Goal: Transaction & Acquisition: Book appointment/travel/reservation

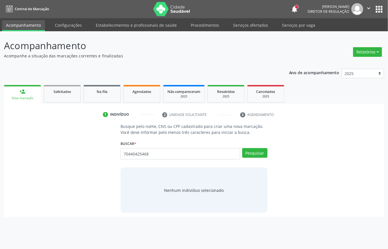
type input "70440425468"
click at [252, 148] on div "Buscar * Busque por nome, CNS ou CPF Nenhum resultado encontrado para: " " Não …" at bounding box center [194, 151] width 147 height 24
click at [253, 152] on button "Pesquisar" at bounding box center [254, 153] width 25 height 10
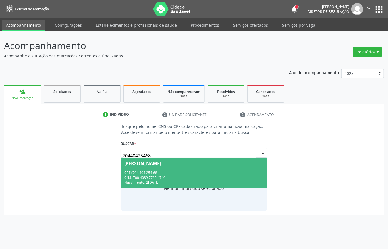
click at [220, 182] on div "Nascimento: 21/02/1953" at bounding box center [194, 182] width 140 height 5
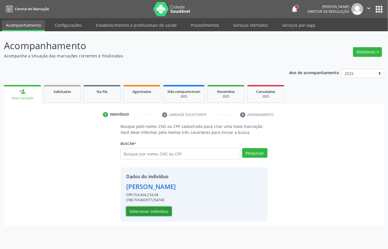
click at [163, 210] on button "Selecionar indivíduo" at bounding box center [148, 212] width 45 height 10
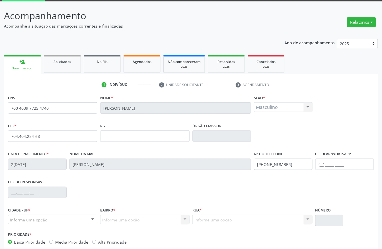
scroll to position [59, 0]
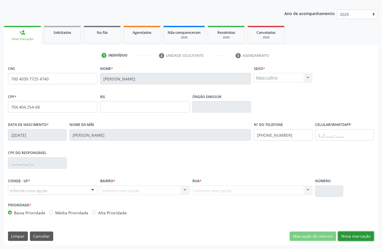
click at [355, 241] on button "Nova marcação" at bounding box center [356, 237] width 36 height 10
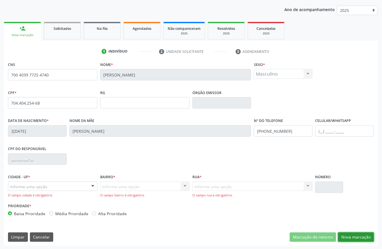
scroll to position [64, 0]
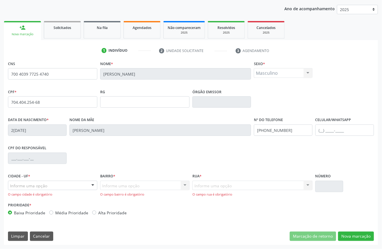
click at [61, 189] on div "Informe uma opção" at bounding box center [52, 186] width 89 height 10
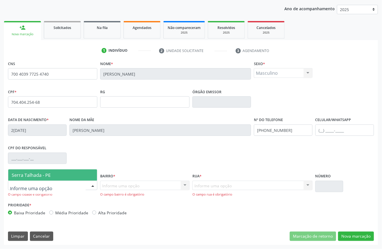
click at [55, 175] on span "Serra Talhada - PE" at bounding box center [52, 174] width 89 height 11
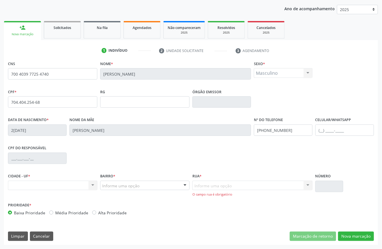
click at [114, 192] on div "Bairro * Informe uma opção Zona Rural Aabb Alto da Conceição Borborema Cagep Ce…" at bounding box center [145, 186] width 92 height 29
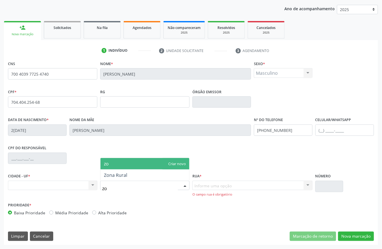
type input "zon"
click at [129, 158] on span "zon" at bounding box center [144, 163] width 89 height 11
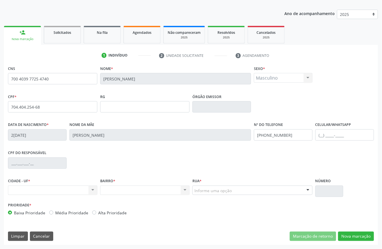
scroll to position [59, 0]
click at [208, 185] on div "Rua * Informe uma opção Nenhum resultado encontrado para: " " Nenhuma opção enc…" at bounding box center [252, 186] width 120 height 18
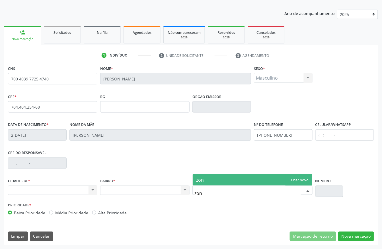
type input "zon"
click at [133, 190] on div "Nenhum resultado encontrado para: " " Não há nenhuma opção para ser exibida." at bounding box center [144, 191] width 89 height 10
type input "zona rural"
click at [299, 181] on span "zona rural" at bounding box center [252, 179] width 119 height 11
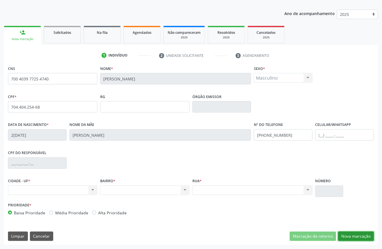
click at [359, 237] on button "Nova marcação" at bounding box center [356, 237] width 36 height 10
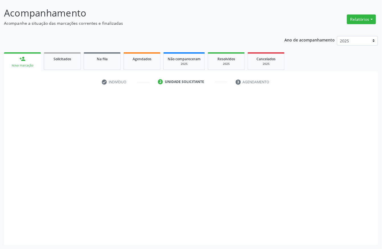
scroll to position [33, 0]
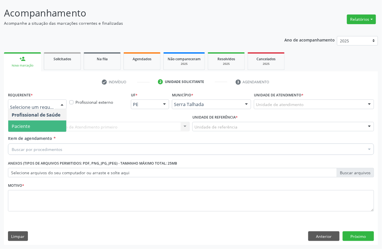
click at [36, 130] on span "Paciente" at bounding box center [37, 126] width 58 height 11
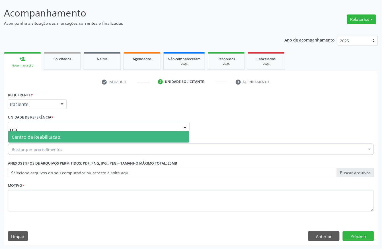
type input "reab"
click at [34, 132] on span "Centro de Reabilitacao" at bounding box center [98, 136] width 181 height 11
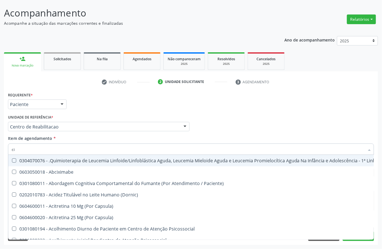
type input "c"
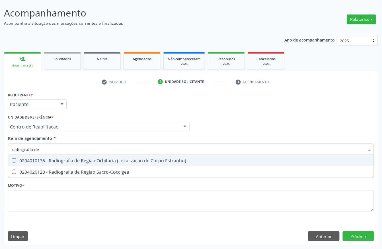
type input "radiografia de t"
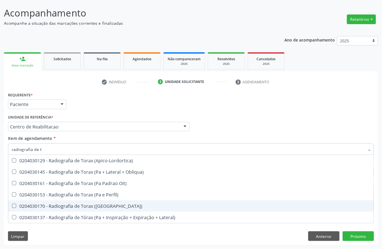
click at [61, 204] on div "0204030170 - Radiografia de Torax (Pa)" at bounding box center [191, 206] width 358 height 5
checkbox \(Pa\) "true"
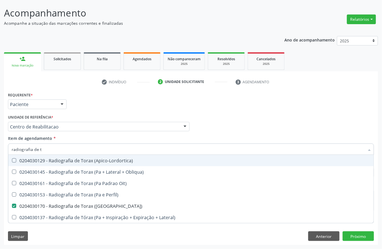
click at [121, 117] on div "Unidade de referência * Centro de Reabilitacao Usf do Mutirao Usf Cohab Usf Cai…" at bounding box center [98, 122] width 181 height 18
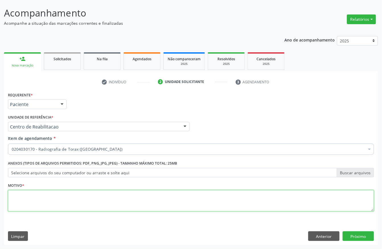
click at [42, 200] on textarea at bounding box center [191, 201] width 366 height 22
type textarea "a"
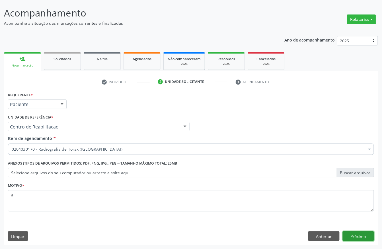
click at [364, 236] on button "Próximo" at bounding box center [357, 236] width 31 height 10
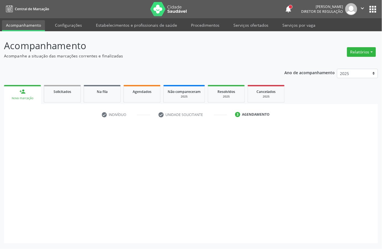
scroll to position [0, 0]
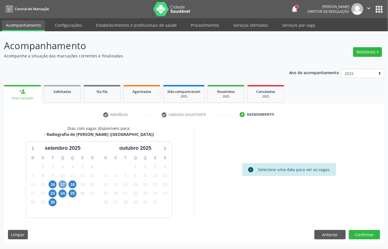
click at [63, 186] on span "17" at bounding box center [63, 185] width 8 height 8
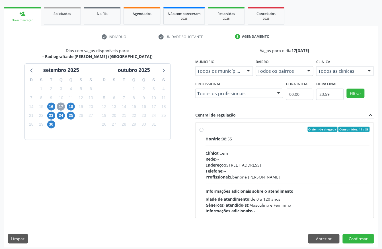
scroll to position [81, 0]
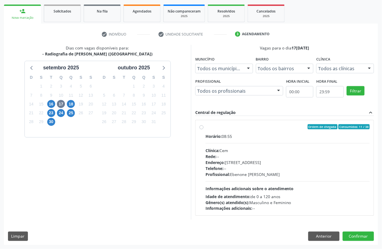
click at [244, 154] on div "Rede: --" at bounding box center [287, 157] width 164 height 6
click at [203, 129] on input "Ordem de chegada Consumidos: 11 / 38 Horário: 08:55 Clínica: Cem Rede: -- Ender…" at bounding box center [201, 126] width 4 height 5
radio input "true"
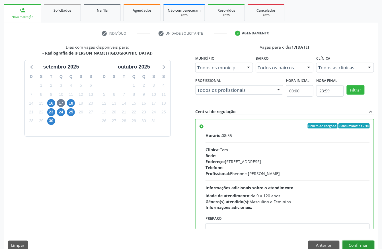
click at [366, 241] on button "Confirmar" at bounding box center [357, 246] width 31 height 10
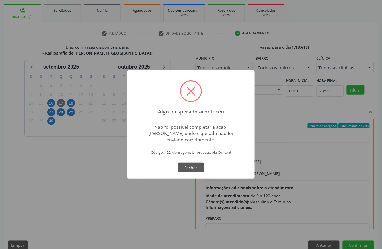
click at [191, 93] on span at bounding box center [191, 91] width 20 height 20
click at [191, 169] on button "Fechar" at bounding box center [191, 168] width 26 height 10
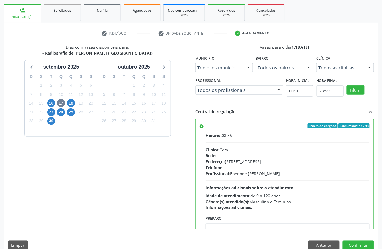
scroll to position [29, 0]
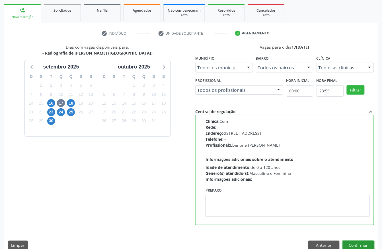
click at [358, 245] on button "Confirmar" at bounding box center [357, 246] width 31 height 10
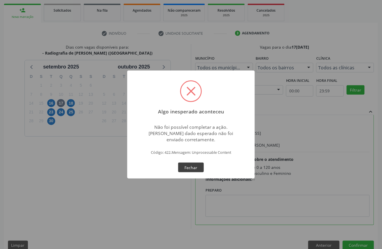
click at [188, 169] on button "Fechar" at bounding box center [191, 168] width 26 height 10
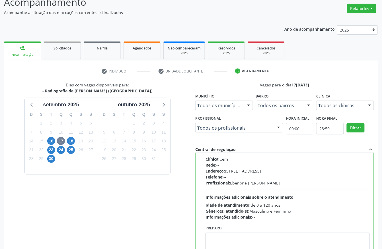
scroll to position [0, 0]
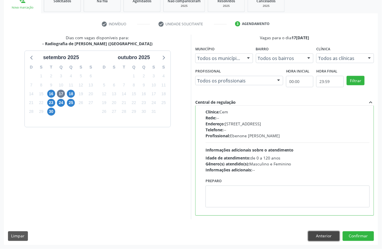
click at [317, 232] on button "Anterior" at bounding box center [323, 236] width 31 height 10
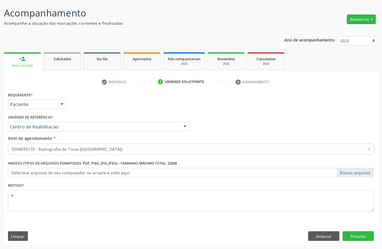
scroll to position [33, 0]
drag, startPoint x: 330, startPoint y: 238, endPoint x: 324, endPoint y: 229, distance: 11.0
click at [330, 238] on button "Anterior" at bounding box center [323, 236] width 31 height 10
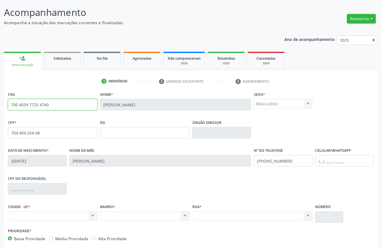
click at [30, 102] on input "700 4039 7725 4740" at bounding box center [52, 104] width 89 height 11
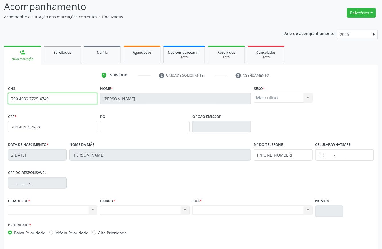
scroll to position [59, 0]
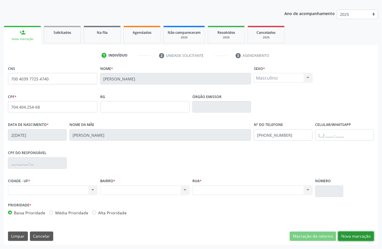
drag, startPoint x: 359, startPoint y: 236, endPoint x: 309, endPoint y: 132, distance: 115.5
click at [357, 232] on button "Nova marcação" at bounding box center [356, 237] width 36 height 10
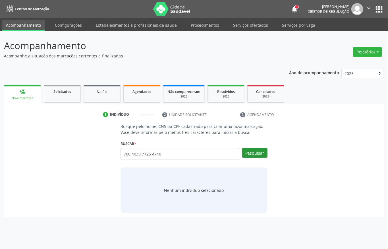
type input "700 4039 7725 4740"
click at [254, 156] on button "Pesquisar" at bounding box center [254, 153] width 25 height 10
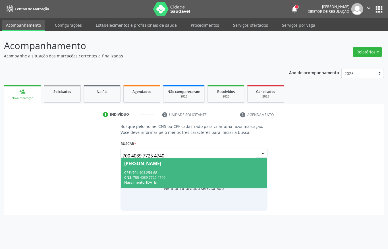
click at [210, 175] on div "CNS: 700 4039 7725 4740" at bounding box center [194, 177] width 140 height 5
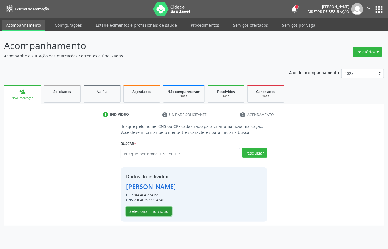
click at [156, 213] on button "Selecionar indivíduo" at bounding box center [148, 212] width 45 height 10
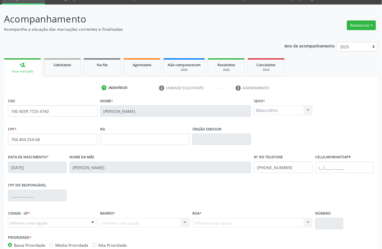
scroll to position [59, 0]
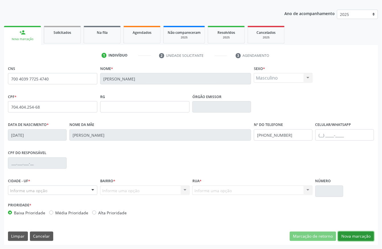
click at [361, 235] on button "Nova marcação" at bounding box center [356, 237] width 36 height 10
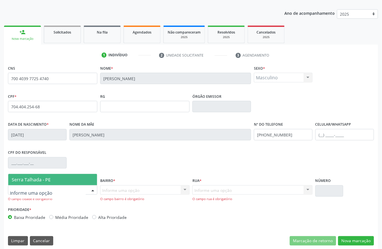
click at [68, 186] on div at bounding box center [52, 190] width 89 height 10
click at [47, 178] on span "Serra Talhada - PE" at bounding box center [31, 180] width 39 height 6
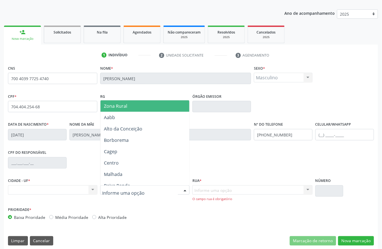
click at [115, 108] on span "Zona Rural" at bounding box center [115, 106] width 23 height 6
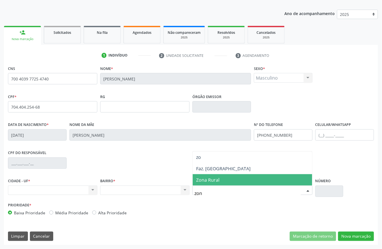
type input "zona"
click at [227, 175] on span "Zona Rural" at bounding box center [252, 179] width 119 height 11
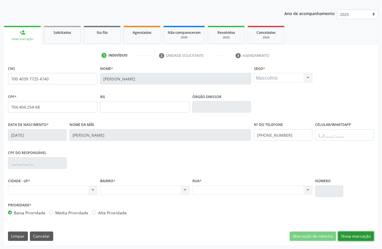
click at [351, 235] on button "Nova marcação" at bounding box center [356, 237] width 36 height 10
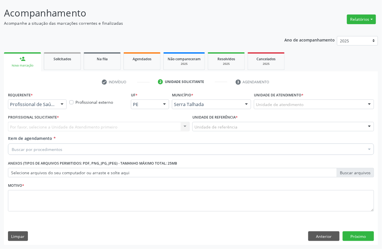
scroll to position [33, 0]
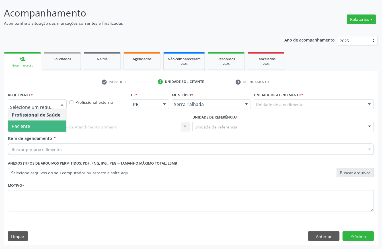
click at [34, 127] on span "Paciente" at bounding box center [37, 126] width 58 height 11
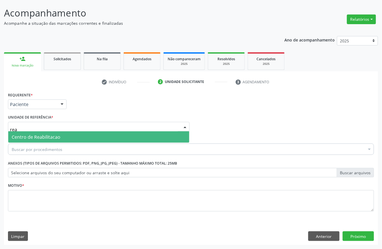
type input "reab"
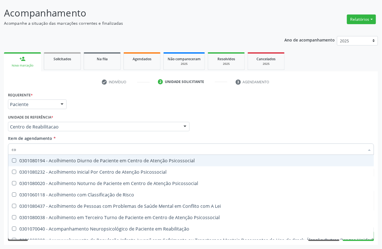
type input "c"
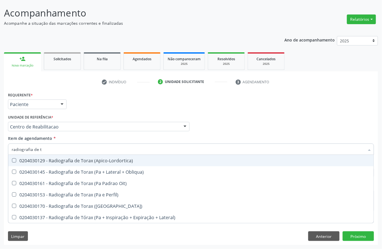
type input "radiografia de to"
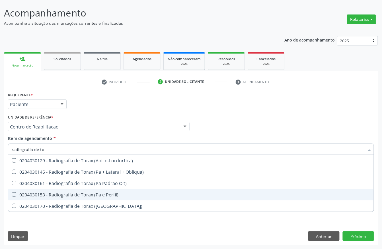
click at [63, 193] on div "0204030153 - Radiografia de Torax (Pa e Perfil)" at bounding box center [191, 195] width 358 height 5
checkbox Perfil\) "true"
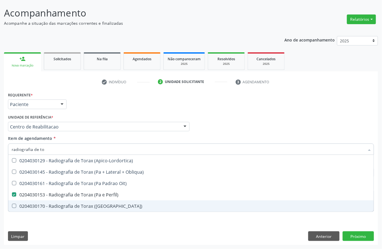
drag, startPoint x: 36, startPoint y: 229, endPoint x: 44, endPoint y: 216, distance: 15.4
click at [36, 229] on div "Requerente * Paciente Profissional de Saúde Paciente Nenhum resultado encontrad…" at bounding box center [191, 168] width 374 height 154
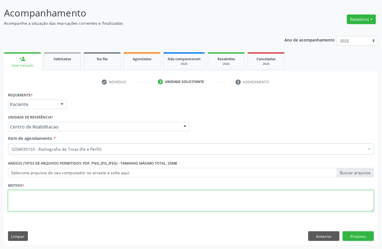
click at [38, 201] on textarea at bounding box center [191, 201] width 366 height 22
type textarea "a"
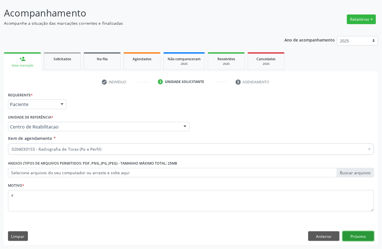
click at [354, 238] on button "Próximo" at bounding box center [357, 236] width 31 height 10
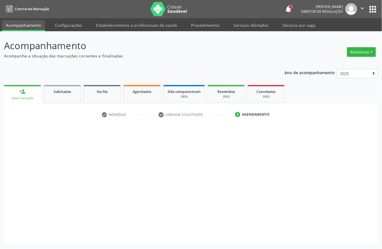
scroll to position [0, 0]
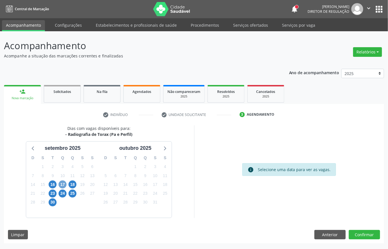
click at [63, 186] on span "17" at bounding box center [63, 185] width 8 height 8
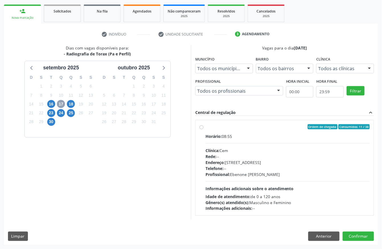
scroll to position [81, 0]
click at [269, 160] on div "Endereço: Casa, nº 393, Nossa Senhora da Pen, Serra Talhada - PE" at bounding box center [287, 163] width 164 height 6
click at [203, 129] on input "Ordem de chegada Consumidos: 11 / 38 Horário: 08:55 Clínica: Cem Rede: -- Ender…" at bounding box center [201, 126] width 4 height 5
radio input "true"
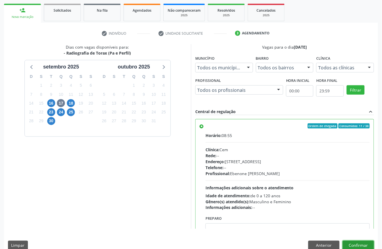
click at [362, 242] on button "Confirmar" at bounding box center [357, 246] width 31 height 10
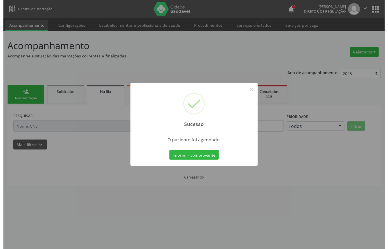
scroll to position [0, 0]
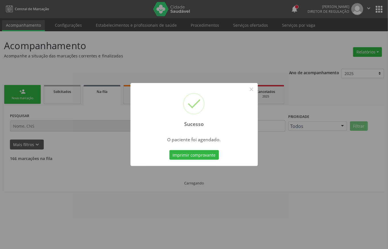
click at [190, 154] on button "Imprimir comprovante" at bounding box center [193, 155] width 49 height 10
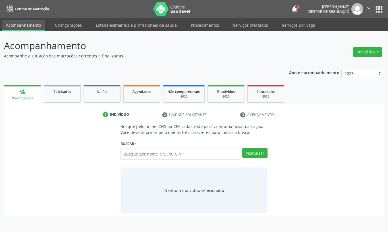
click at [139, 157] on input "text" at bounding box center [181, 153] width 120 height 11
type input "709 8000 3336 3197"
click at [260, 152] on button "Pesquisar" at bounding box center [254, 153] width 25 height 10
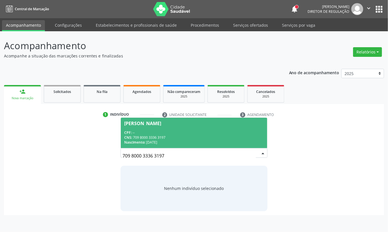
click at [196, 127] on span "Lidiane Souza Queiroz CPF: -- CNS: 709 8000 3336 3197 Nascimento: 07/05/1989" at bounding box center [194, 133] width 146 height 30
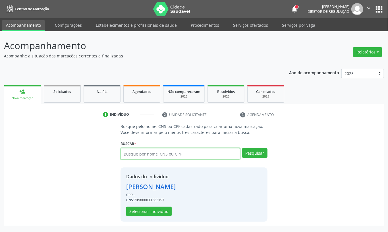
click at [144, 150] on input "text" at bounding box center [181, 153] width 120 height 11
click at [138, 150] on input "text" at bounding box center [181, 153] width 120 height 11
type input "700403977254740"
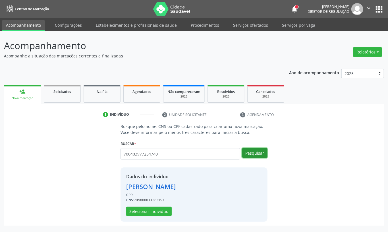
click at [263, 154] on button "Pesquisar" at bounding box center [254, 153] width 25 height 10
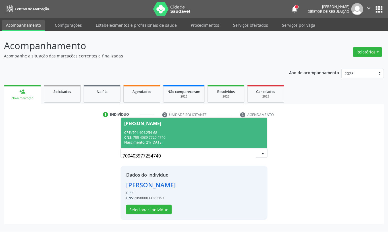
click at [163, 149] on div "700403977254740 Vicente Moreira de Andrade Neto CPF: 704.404.254-68 CNS: 700 40…" at bounding box center [194, 155] width 147 height 14
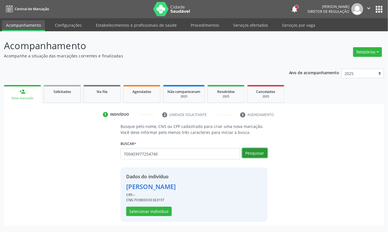
click at [249, 156] on button "Pesquisar" at bounding box center [254, 153] width 25 height 10
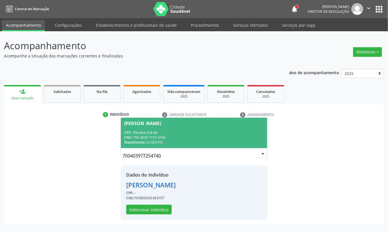
click at [145, 137] on div "CNS: 700 4039 7725 4740" at bounding box center [194, 137] width 140 height 5
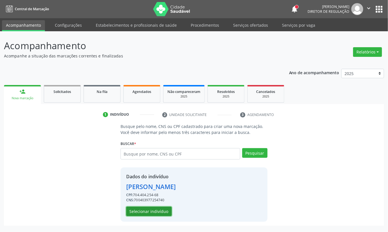
click at [147, 212] on button "Selecionar indivíduo" at bounding box center [148, 212] width 45 height 10
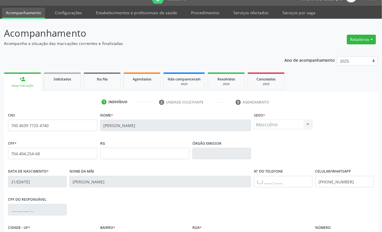
scroll to position [76, 0]
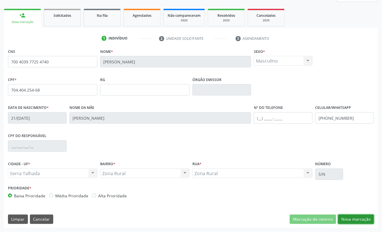
click at [356, 220] on button "Nova marcação" at bounding box center [356, 220] width 36 height 10
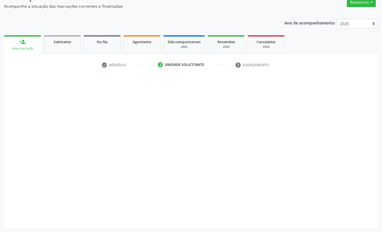
scroll to position [50, 0]
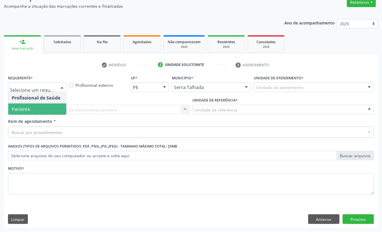
click at [31, 105] on span "Paciente" at bounding box center [37, 109] width 58 height 11
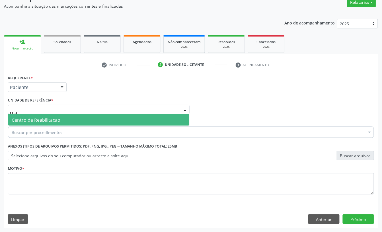
type input "reab"
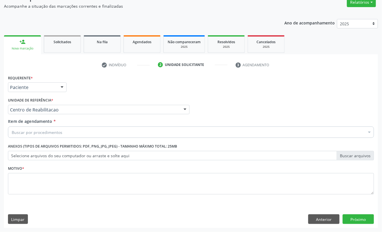
click at [77, 132] on div "Buscar por procedimentos" at bounding box center [191, 132] width 366 height 11
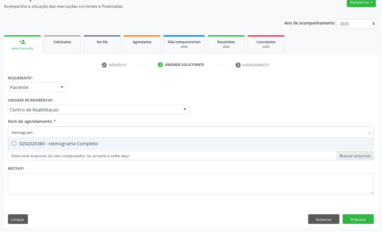
type input "hemograma"
drag, startPoint x: 85, startPoint y: 142, endPoint x: 59, endPoint y: 133, distance: 27.2
click at [84, 142] on div "0202020380 - Hemograma Completo" at bounding box center [191, 143] width 358 height 5
checkbox Completo "true"
click at [55, 132] on input "hemograma" at bounding box center [188, 132] width 353 height 11
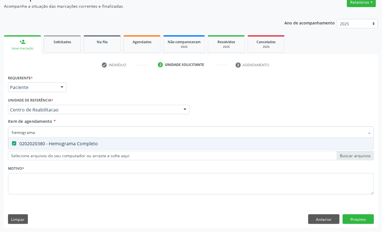
click at [55, 132] on input "hemograma" at bounding box center [188, 132] width 353 height 11
type input "cole"
checkbox Completo "false"
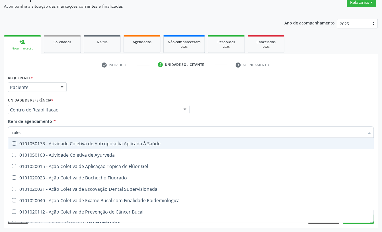
type input "colest"
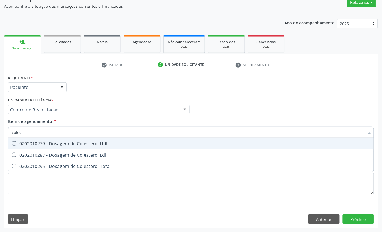
click at [40, 142] on div "0202010279 - Dosagem de Colesterol Hdl" at bounding box center [191, 143] width 358 height 5
checkbox Hdl "true"
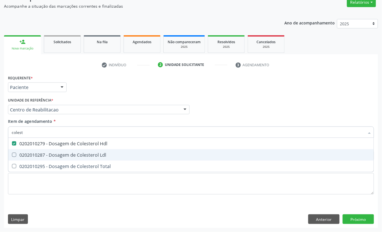
click at [34, 155] on div "0202010287 - Dosagem de Colesterol Ldl" at bounding box center [191, 155] width 358 height 5
checkbox Ldl "true"
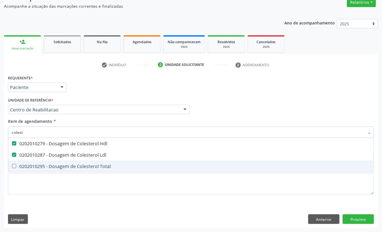
click at [30, 166] on div "0202010295 - Dosagem de Colesterol Total" at bounding box center [191, 166] width 358 height 5
checkbox Total "true"
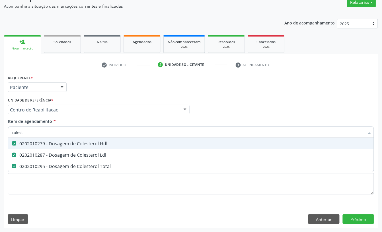
click at [33, 130] on input "colest" at bounding box center [188, 132] width 353 height 11
checkbox Hdl "false"
checkbox Ldl "false"
checkbox Total "false"
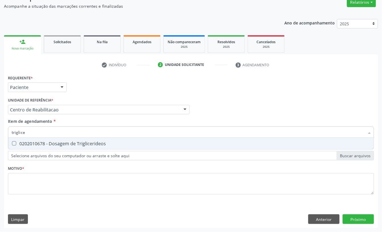
type input "triglicer"
click at [41, 148] on span "0202010678 - Dosagem de Triglicerideos" at bounding box center [190, 143] width 365 height 11
checkbox Triglicerideos "true"
click at [37, 134] on input "triglicer" at bounding box center [188, 132] width 353 height 11
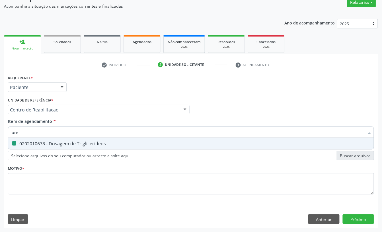
type input "urei"
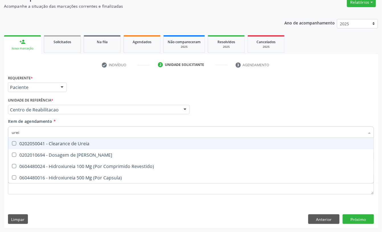
checkbox Ureia "false"
type input "ureia"
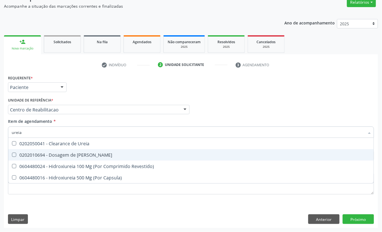
click at [42, 156] on div "0202010694 - Dosagem de Ureia" at bounding box center [191, 155] width 358 height 5
checkbox Ureia "true"
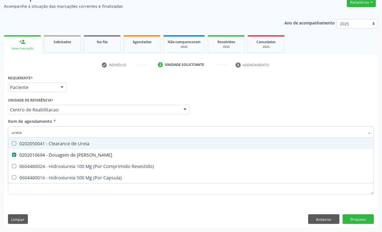
click at [33, 130] on input "ureia" at bounding box center [188, 132] width 353 height 11
type input "cr"
checkbox Ureia "false"
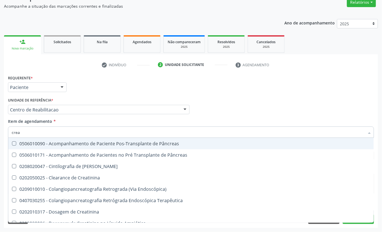
type input "creat"
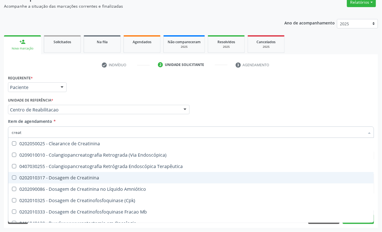
click at [48, 177] on div "0202010317 - Dosagem de Creatinina" at bounding box center [191, 177] width 358 height 5
checkbox Creatinina "true"
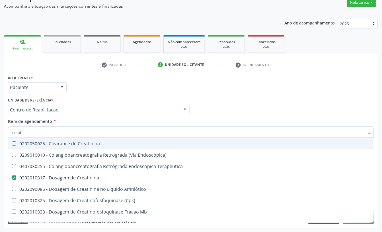
click at [86, 93] on div "Requerente * Paciente Profissional de Saúde Paciente Nenhum resultado encontrad…" at bounding box center [191, 85] width 369 height 22
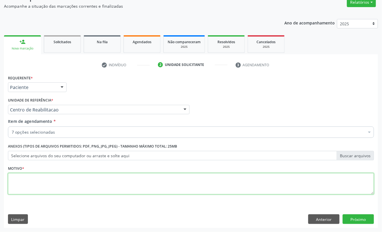
click at [150, 179] on textarea at bounding box center [191, 184] width 366 height 22
type textarea "s"
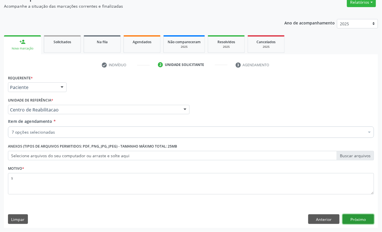
click at [363, 219] on button "Próximo" at bounding box center [357, 219] width 31 height 10
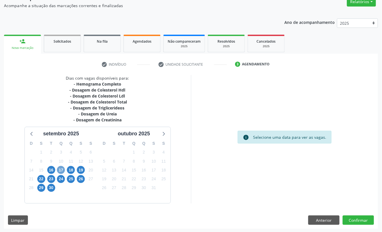
click at [63, 170] on span "17" at bounding box center [61, 170] width 8 height 8
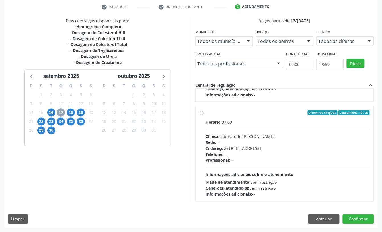
scroll to position [90, 0]
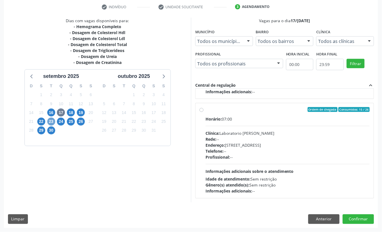
click at [50, 121] on span "23" at bounding box center [51, 122] width 8 height 8
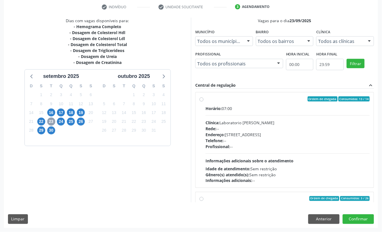
scroll to position [0, 0]
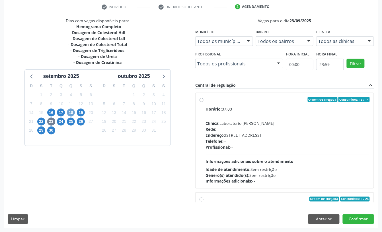
click at [71, 115] on span "18" at bounding box center [71, 113] width 8 height 8
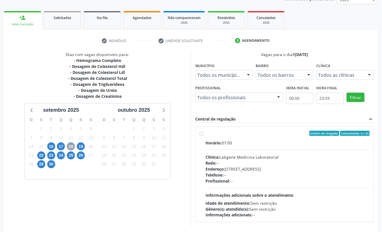
scroll to position [61, 0]
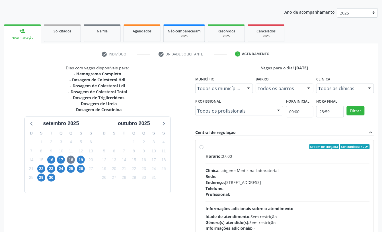
click at [255, 176] on div "Rede: --" at bounding box center [287, 176] width 164 height 6
click at [203, 149] on input "Ordem de chegada Consumidos: 4 / 24 Horário: 07:00 Clínica: Labgene Medicina La…" at bounding box center [201, 146] width 4 height 5
radio input "true"
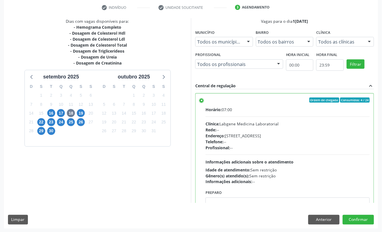
scroll to position [108, 0]
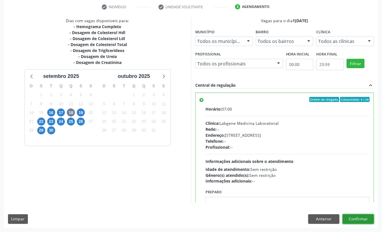
click at [361, 219] on button "Confirmar" at bounding box center [357, 219] width 31 height 10
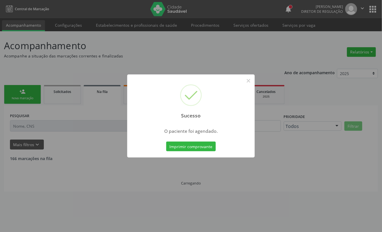
scroll to position [0, 0]
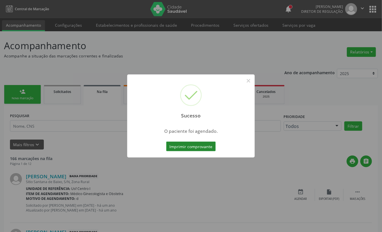
click at [199, 148] on button "Imprimir comprovante" at bounding box center [190, 147] width 49 height 10
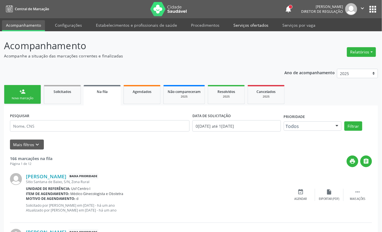
click at [248, 27] on link "Serviços ofertados" at bounding box center [250, 25] width 43 height 10
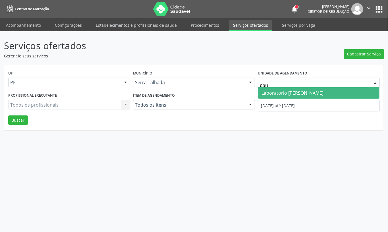
type input "paul"
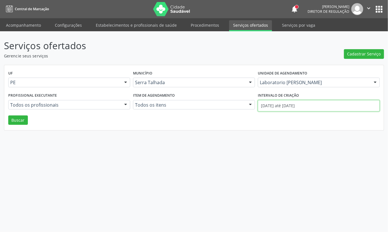
click at [280, 106] on input "01/09/2025 até 17/09/2025" at bounding box center [319, 105] width 122 height 11
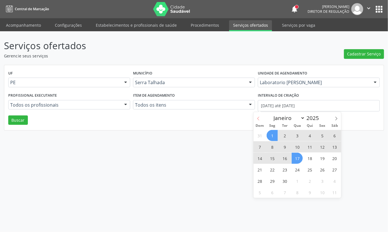
click at [258, 117] on icon at bounding box center [258, 119] width 4 height 4
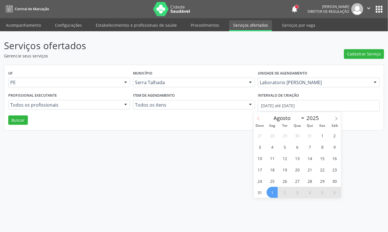
click at [258, 117] on icon at bounding box center [258, 119] width 4 height 4
select select "6"
click at [284, 134] on span "1" at bounding box center [284, 135] width 11 height 11
type input "01/07/2025"
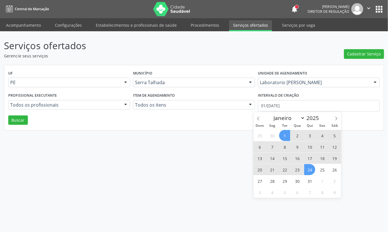
click at [307, 175] on div "29 30 1 2 3 4 5 6 7 8 9 10 11 12 13 14 15 16 17 18 19 20 21 22 23 24 25 26 27 2…" at bounding box center [298, 164] width 88 height 68
click at [309, 179] on span "31" at bounding box center [309, 180] width 11 height 11
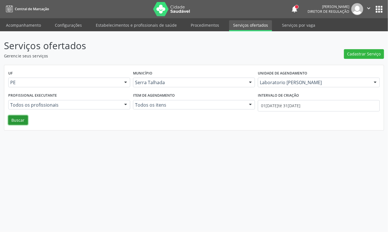
click at [25, 122] on button "Buscar" at bounding box center [18, 120] width 20 height 10
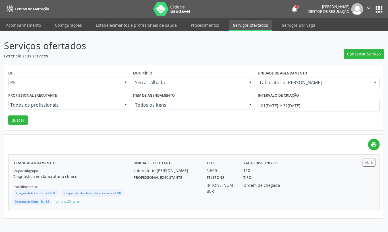
click at [286, 173] on div "110" at bounding box center [266, 170] width 47 height 6
click at [22, 22] on link "Acompanhamento" at bounding box center [23, 25] width 43 height 10
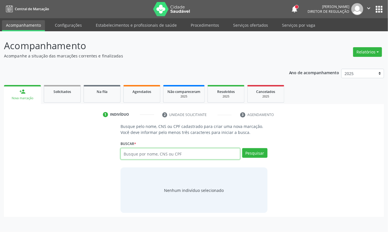
click at [139, 156] on input "text" at bounding box center [181, 153] width 120 height 11
type input "706302719776972"
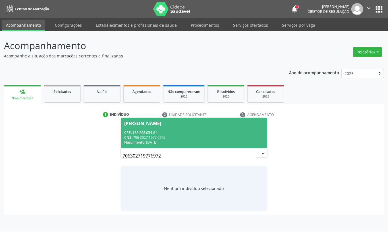
click at [134, 134] on div "CPF: 138.268.054-61" at bounding box center [194, 132] width 140 height 5
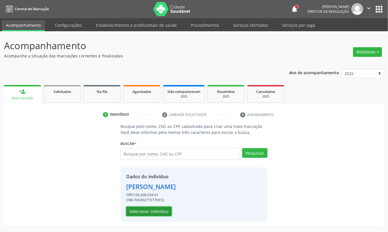
click at [147, 214] on button "Selecionar indivíduo" at bounding box center [148, 212] width 45 height 10
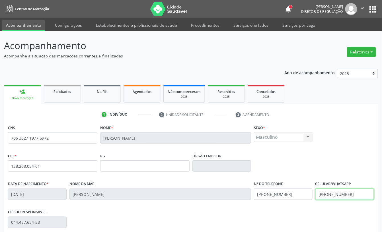
click at [326, 190] on input "(87) 98846-5242" at bounding box center [344, 194] width 59 height 11
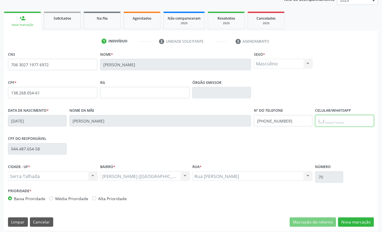
scroll to position [76, 0]
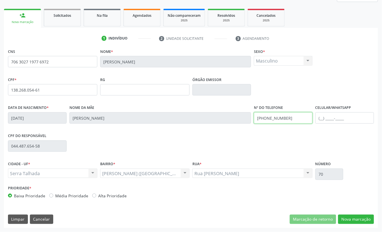
click at [284, 120] on input "(87) 98849-0289" at bounding box center [283, 117] width 59 height 11
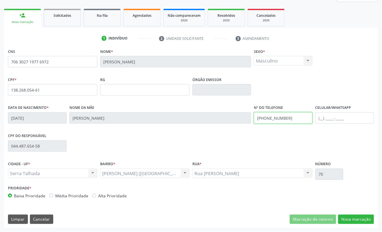
click at [284, 120] on input "(87) 98849-0289" at bounding box center [283, 117] width 59 height 11
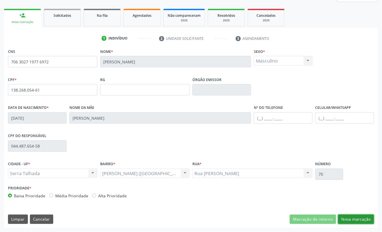
click at [350, 221] on button "Nova marcação" at bounding box center [356, 220] width 36 height 10
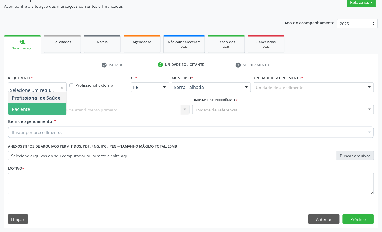
click at [34, 106] on span "Paciente" at bounding box center [37, 109] width 58 height 11
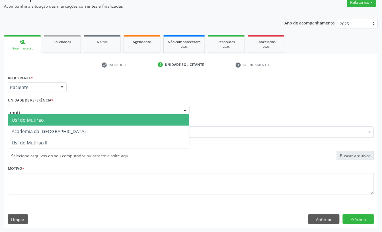
type input "mutir"
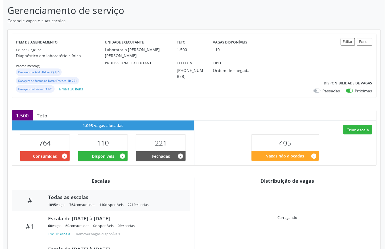
scroll to position [82, 0]
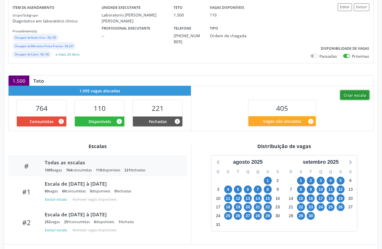
click at [349, 94] on button "Criar escala" at bounding box center [354, 95] width 29 height 10
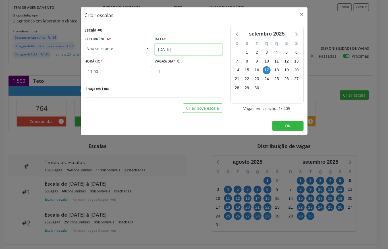
click at [196, 50] on input "[DATE]" at bounding box center [188, 49] width 67 height 11
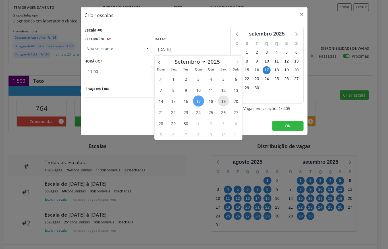
click at [219, 100] on span "19" at bounding box center [223, 101] width 11 height 11
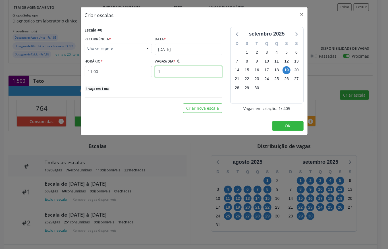
click at [180, 74] on input "1" at bounding box center [188, 71] width 67 height 11
type input "12"
click at [108, 73] on input "11:00" at bounding box center [118, 71] width 67 height 11
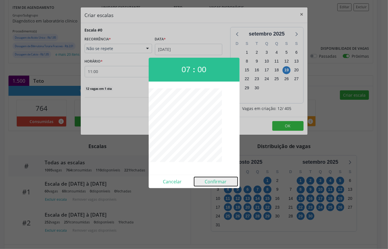
click at [214, 182] on button "Confirmar" at bounding box center [216, 181] width 44 height 9
type input "07:00"
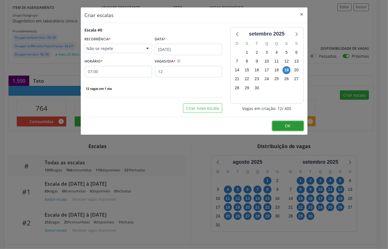
click at [284, 126] on button "OK" at bounding box center [287, 126] width 31 height 10
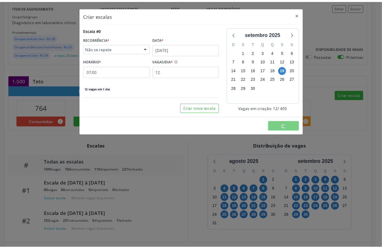
scroll to position [0, 0]
